Goal: Task Accomplishment & Management: Manage account settings

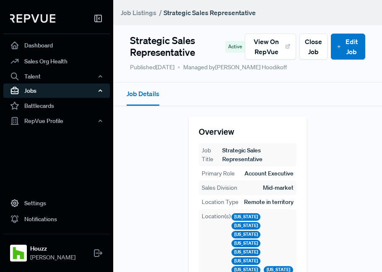
click at [42, 89] on div "Jobs" at bounding box center [56, 90] width 107 height 14
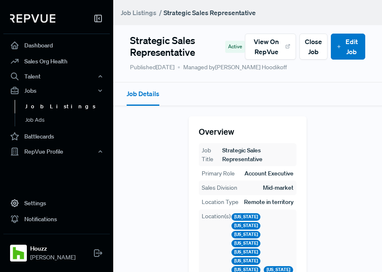
click at [51, 109] on link "Job Listings" at bounding box center [68, 106] width 107 height 13
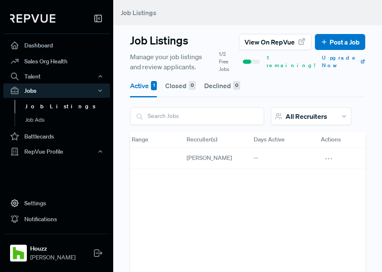
scroll to position [0, 302]
click at [250, 157] on div "--" at bounding box center [278, 158] width 67 height 21
click at [324, 159] on icon at bounding box center [326, 158] width 9 height 9
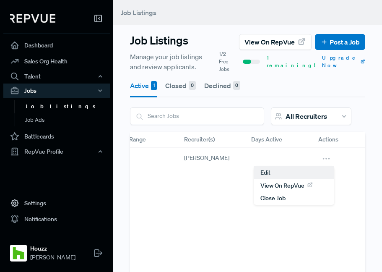
click at [282, 172] on div "Edit" at bounding box center [294, 172] width 81 height 13
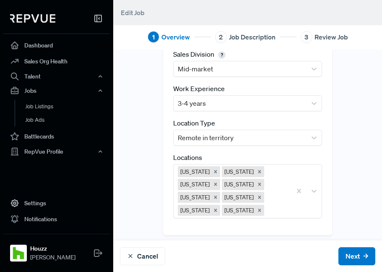
scroll to position [161, 0]
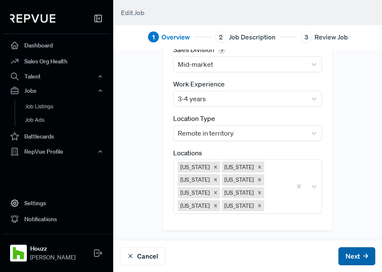
click at [364, 256] on icon at bounding box center [365, 255] width 5 height 5
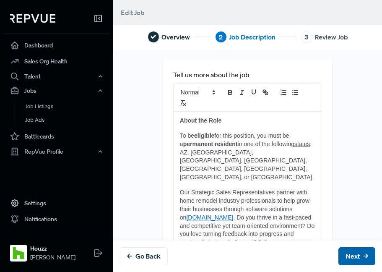
click at [357, 258] on button "Next" at bounding box center [356, 256] width 37 height 18
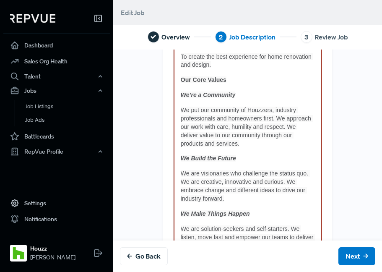
scroll to position [2315, 0]
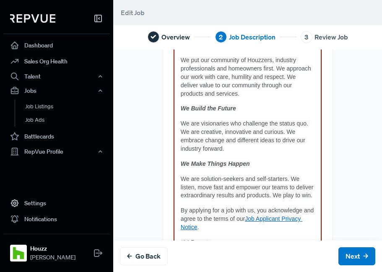
click at [229, 238] on p "#LI-Remote" at bounding box center [248, 242] width 134 height 8
click at [354, 255] on button "Next" at bounding box center [356, 256] width 37 height 18
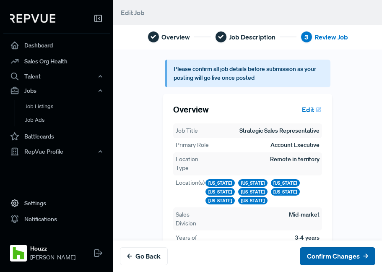
click at [325, 259] on button "Confirm Changes" at bounding box center [337, 256] width 75 height 18
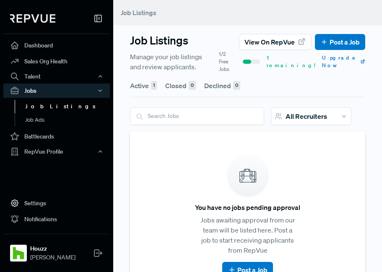
click at [53, 107] on link "Job Listings" at bounding box center [68, 106] width 107 height 13
click at [137, 83] on button "Active 1" at bounding box center [143, 85] width 27 height 23
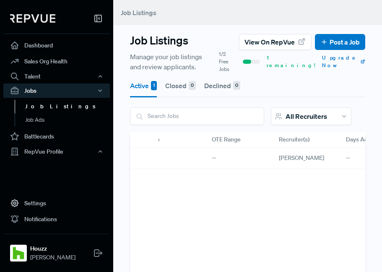
scroll to position [0, 302]
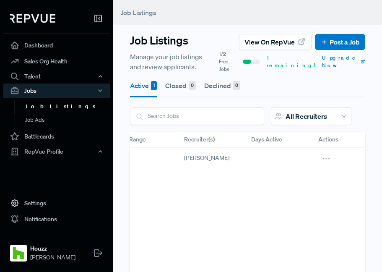
click at [323, 115] on span "All Recruiters" at bounding box center [307, 116] width 42 height 8
